Goal: Information Seeking & Learning: Learn about a topic

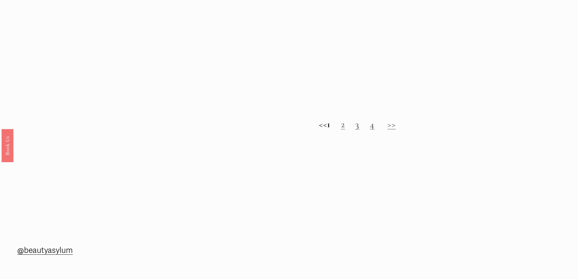
scroll to position [758, 0]
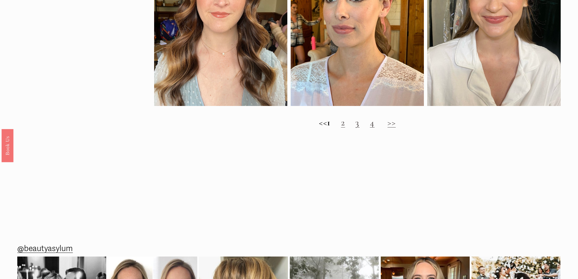
click at [395, 128] on link ">>" at bounding box center [391, 122] width 8 height 11
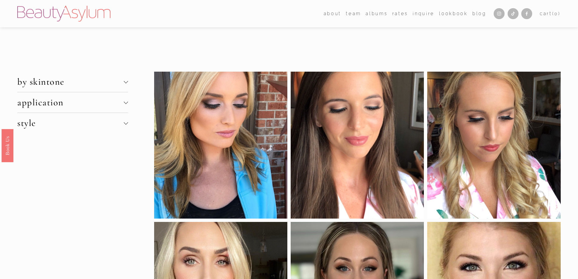
click at [92, 81] on span "by skintone" at bounding box center [70, 81] width 106 height 11
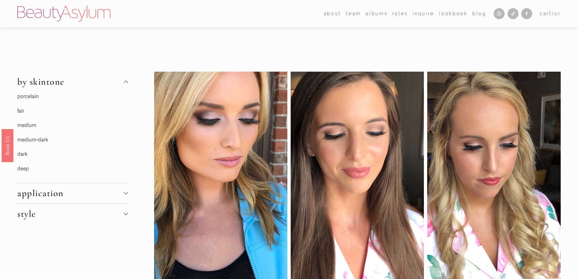
click at [24, 97] on link "porcelain" at bounding box center [28, 96] width 22 height 6
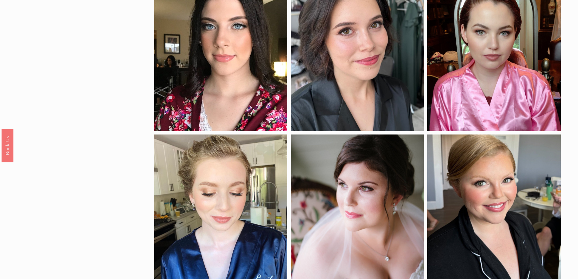
scroll to position [243, 0]
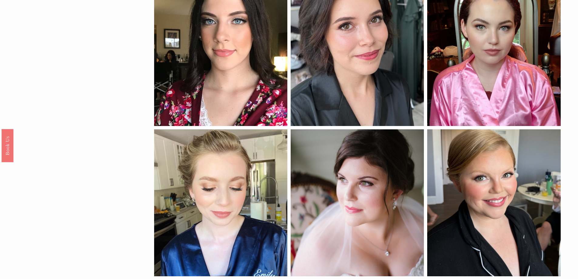
click at [479, 75] on div at bounding box center [493, 52] width 133 height 147
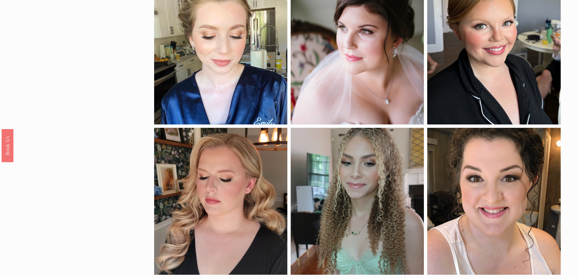
scroll to position [546, 0]
